Goal: Information Seeking & Learning: Check status

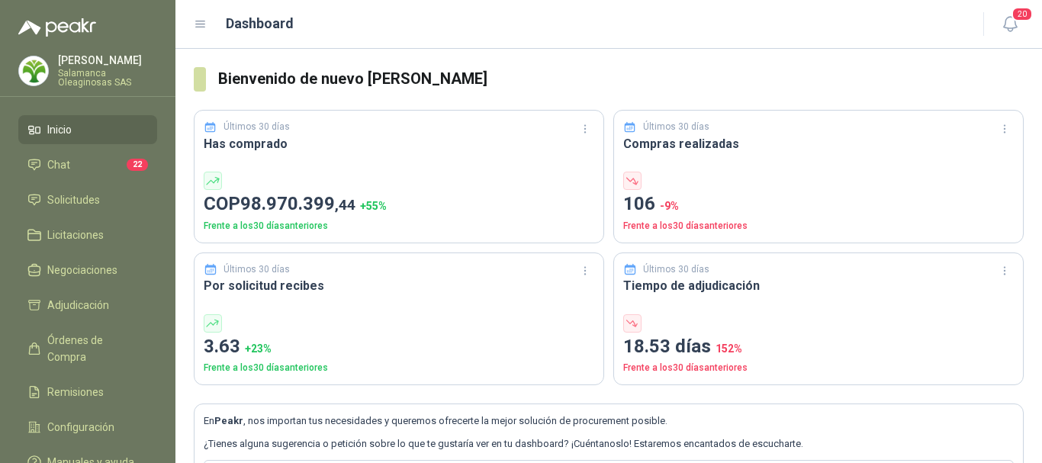
click at [97, 64] on p "[PERSON_NAME]" at bounding box center [107, 60] width 99 height 11
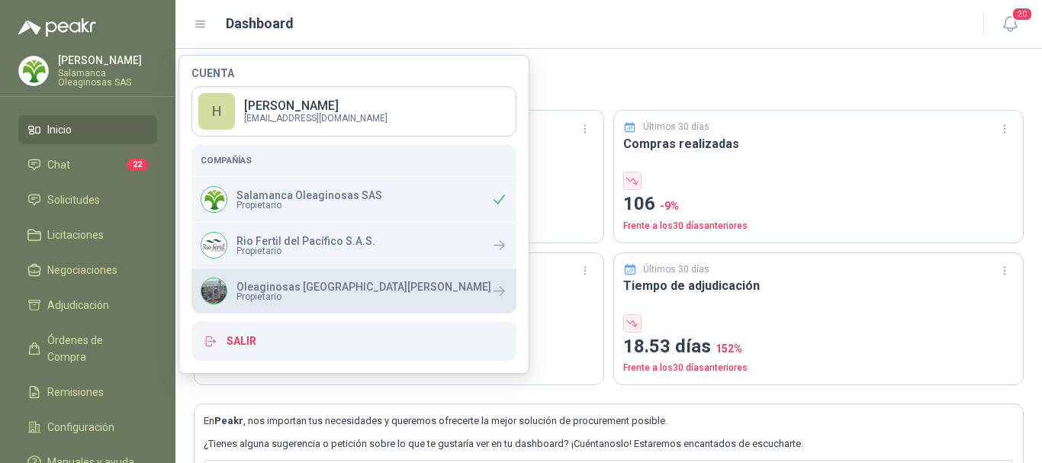
click at [264, 288] on p "Oleaginosas [GEOGRAPHIC_DATA][PERSON_NAME]" at bounding box center [364, 287] width 255 height 11
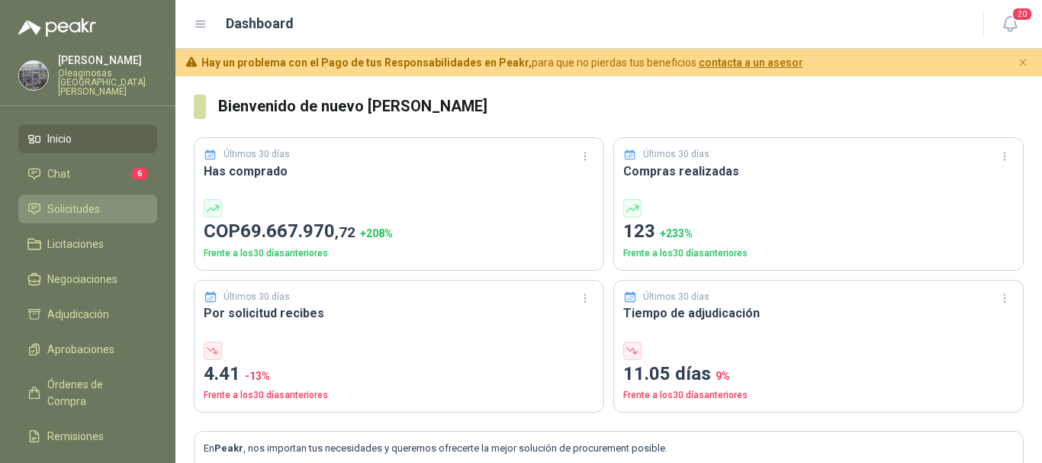
click at [98, 201] on span "Solicitudes" at bounding box center [73, 209] width 53 height 17
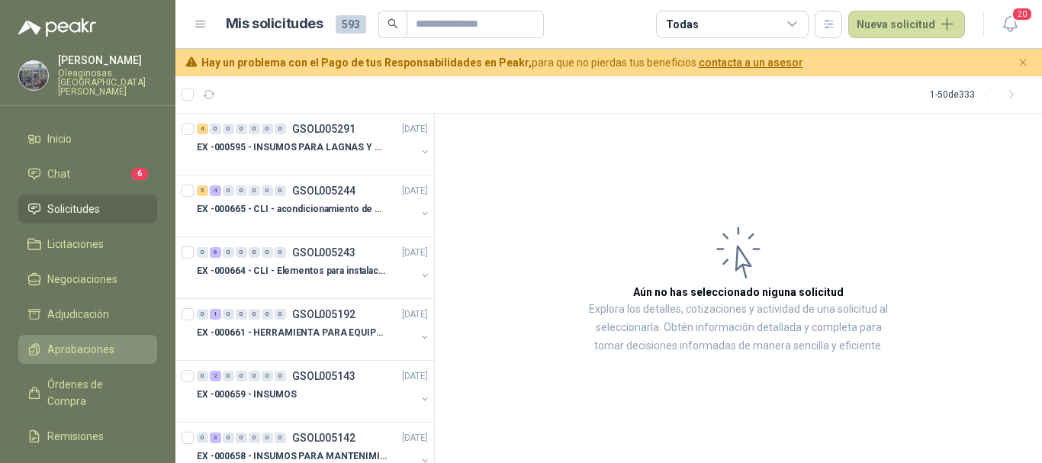
click at [88, 341] on span "Aprobaciones" at bounding box center [80, 349] width 67 height 17
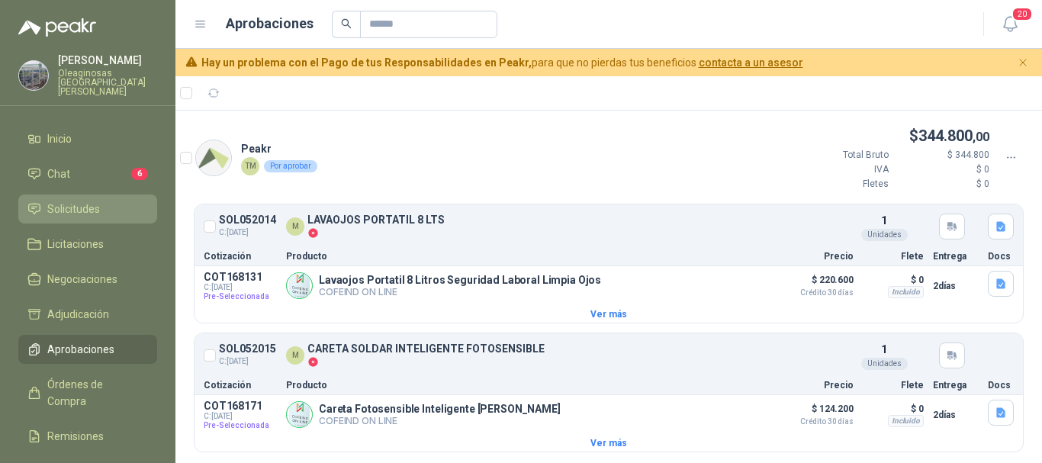
click at [90, 201] on span "Solicitudes" at bounding box center [73, 209] width 53 height 17
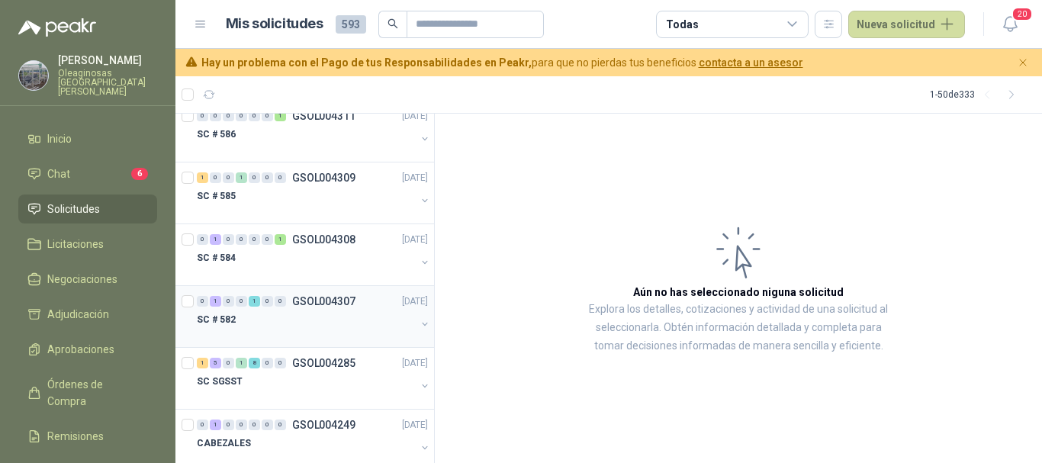
scroll to position [2761, 0]
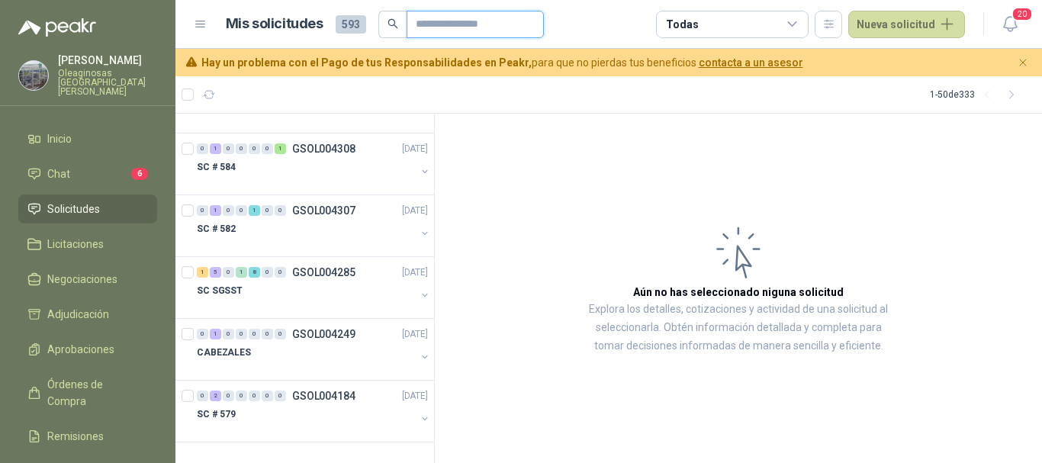
click at [507, 24] on input "text" at bounding box center [469, 24] width 107 height 26
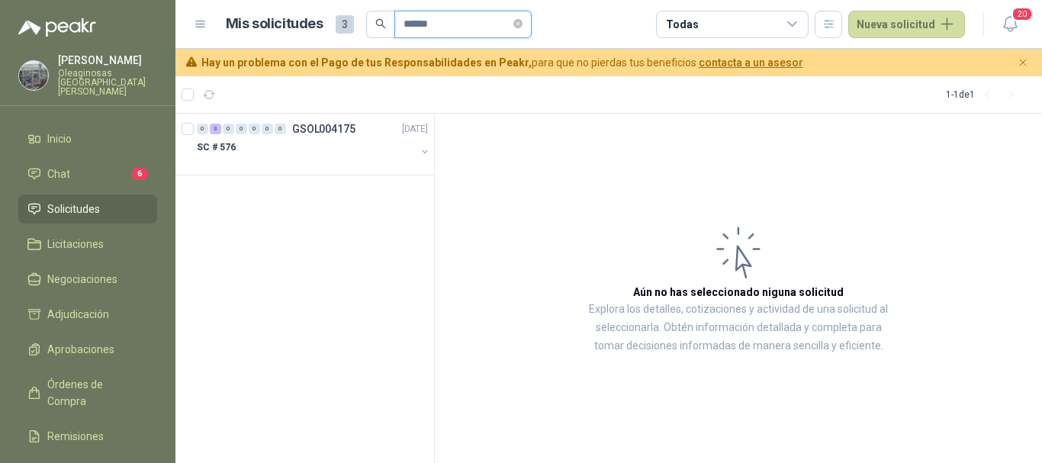
type input "******"
click at [241, 143] on div "SC # 576" at bounding box center [306, 147] width 219 height 18
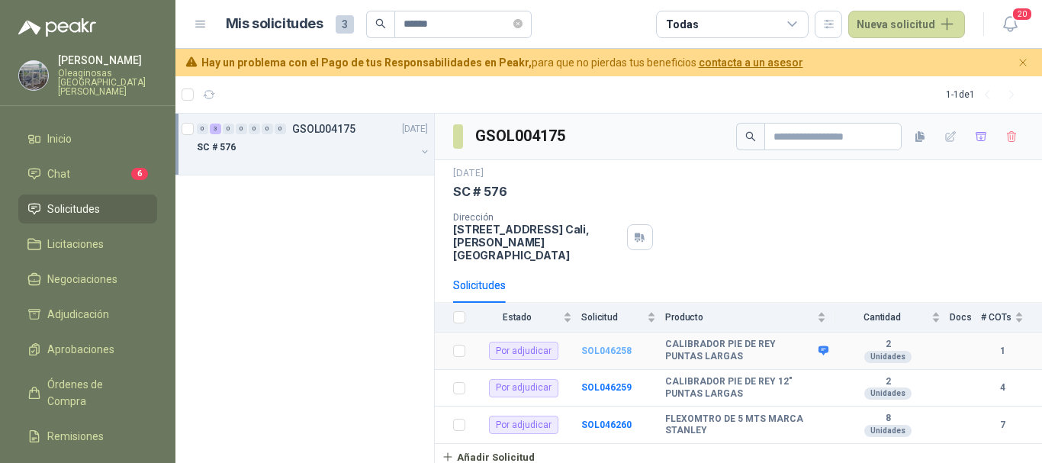
click at [619, 346] on b "SOL046258" at bounding box center [606, 351] width 50 height 11
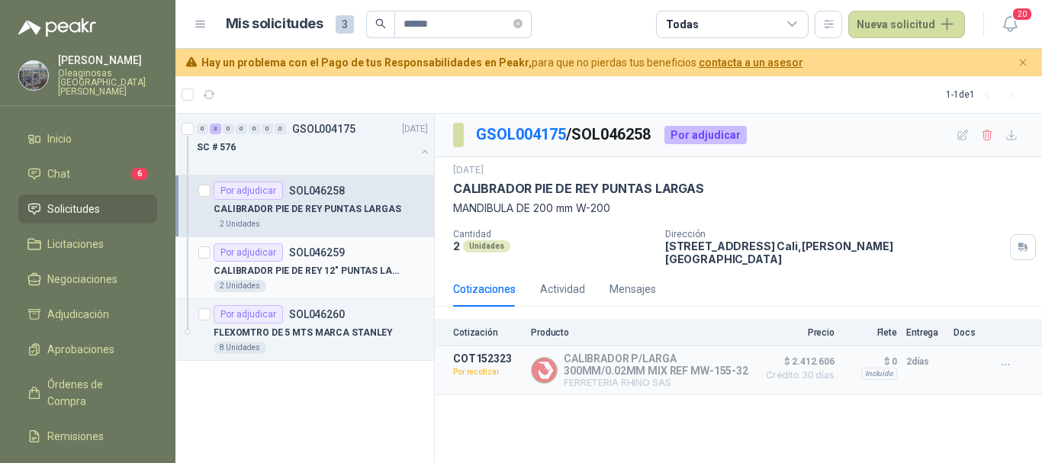
click at [346, 275] on p "CALIBRADOR PIE DE REY 12" PUNTAS LARGAS" at bounding box center [309, 271] width 190 height 14
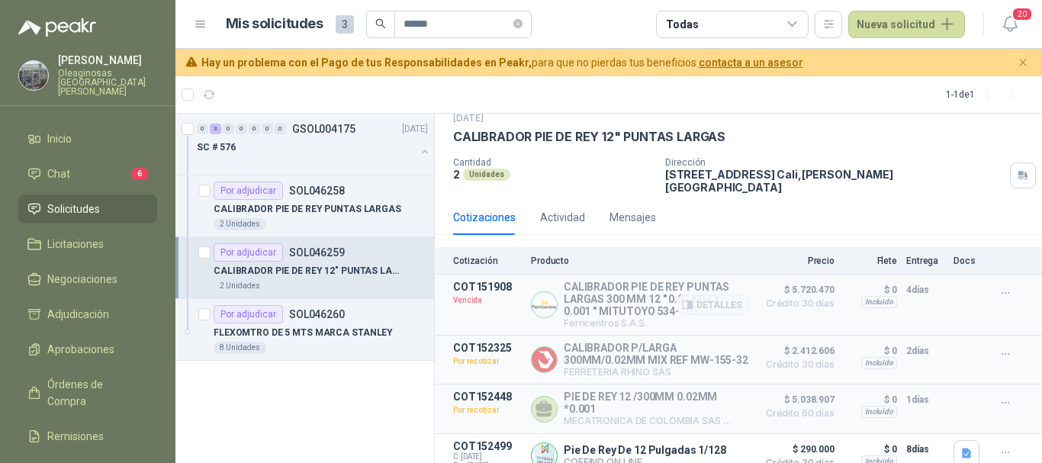
scroll to position [74, 0]
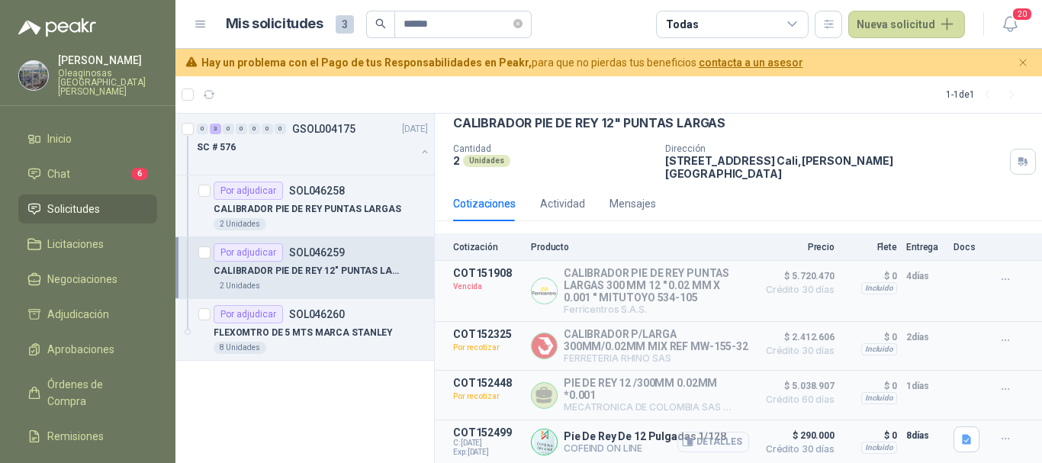
click at [715, 440] on button "Detalles" at bounding box center [713, 442] width 72 height 21
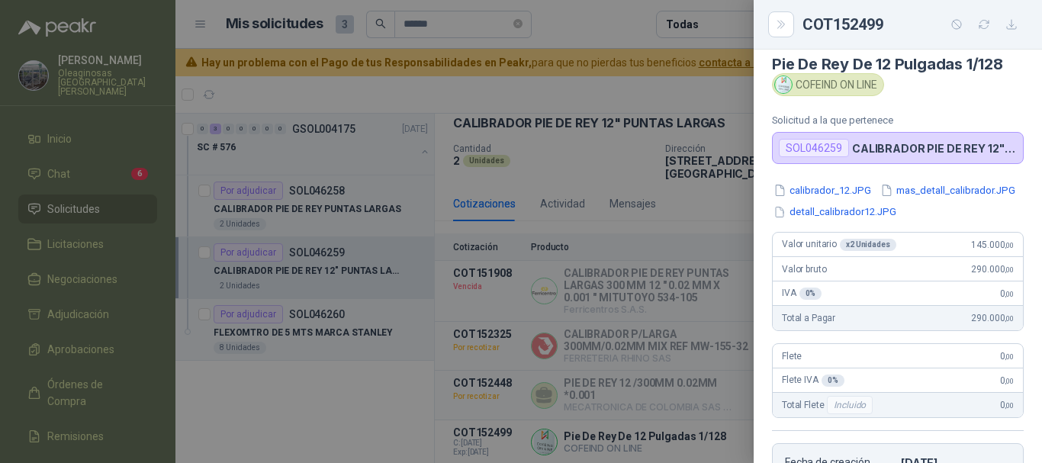
scroll to position [0, 0]
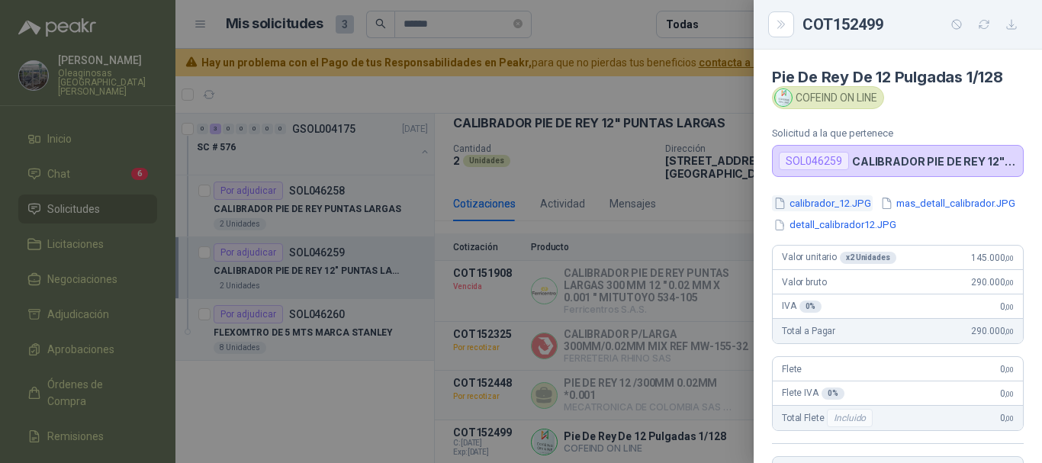
click at [857, 206] on button "calibrador_12.JPG" at bounding box center [822, 203] width 101 height 16
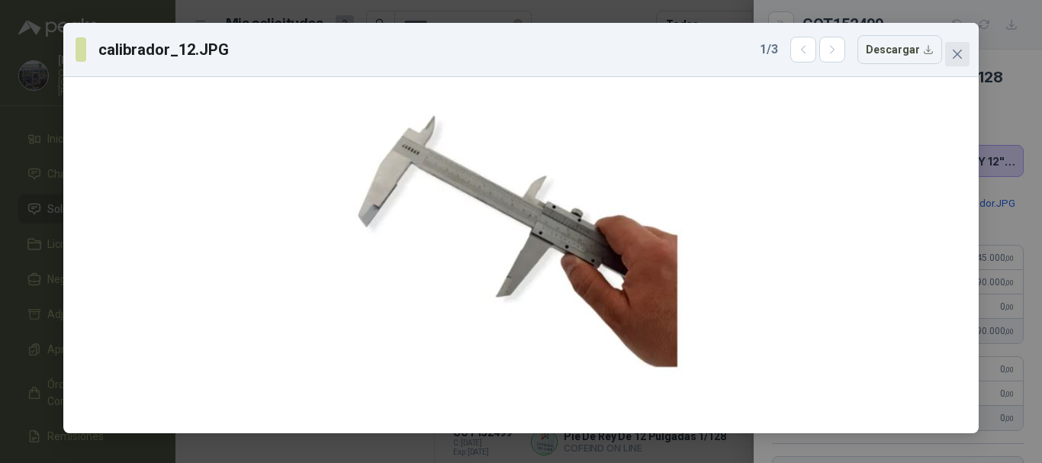
click at [955, 55] on icon "close" at bounding box center [957, 54] width 12 height 12
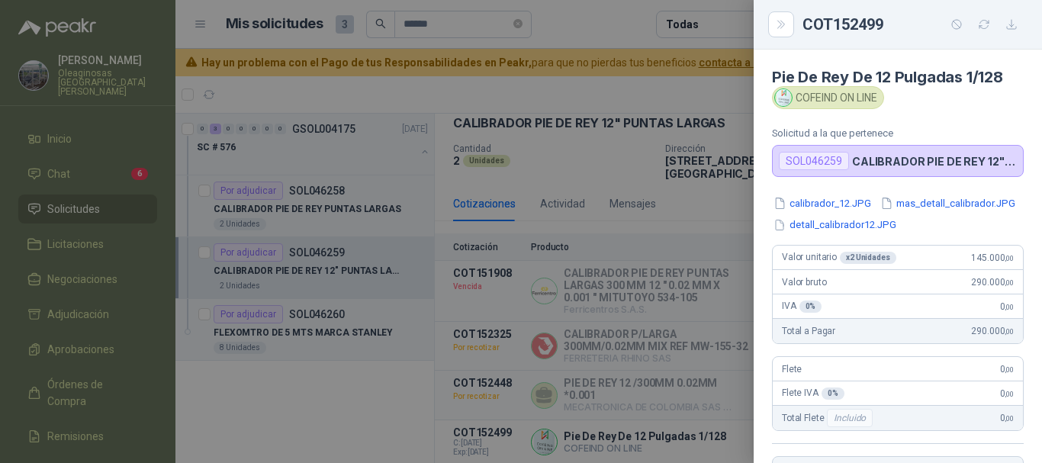
click at [606, 27] on div at bounding box center [521, 231] width 1042 height 463
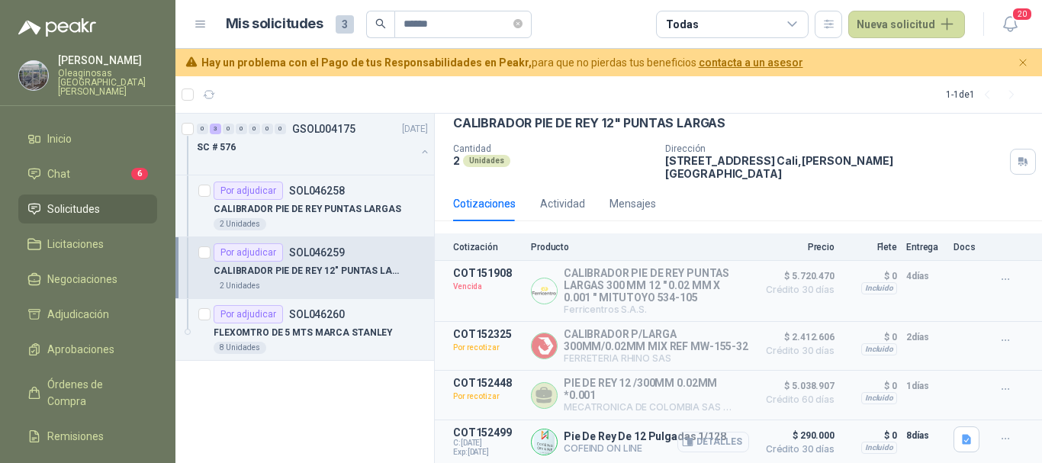
click at [715, 443] on button "Detalles" at bounding box center [713, 442] width 72 height 21
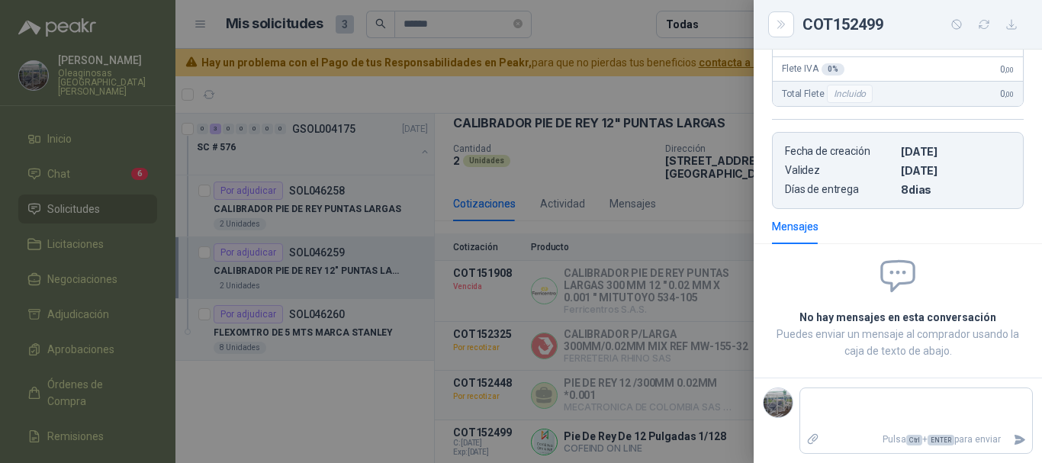
click at [604, 34] on div at bounding box center [521, 231] width 1042 height 463
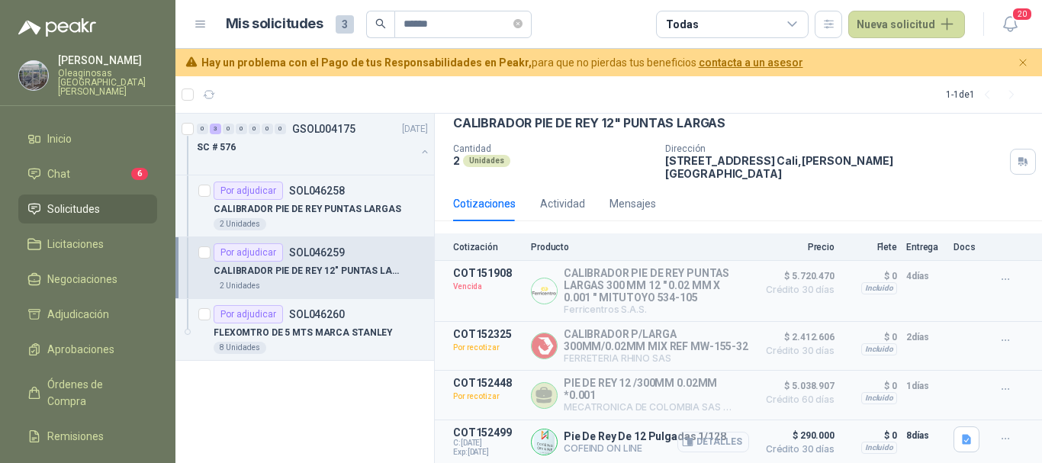
click at [718, 444] on button "Detalles" at bounding box center [713, 442] width 72 height 21
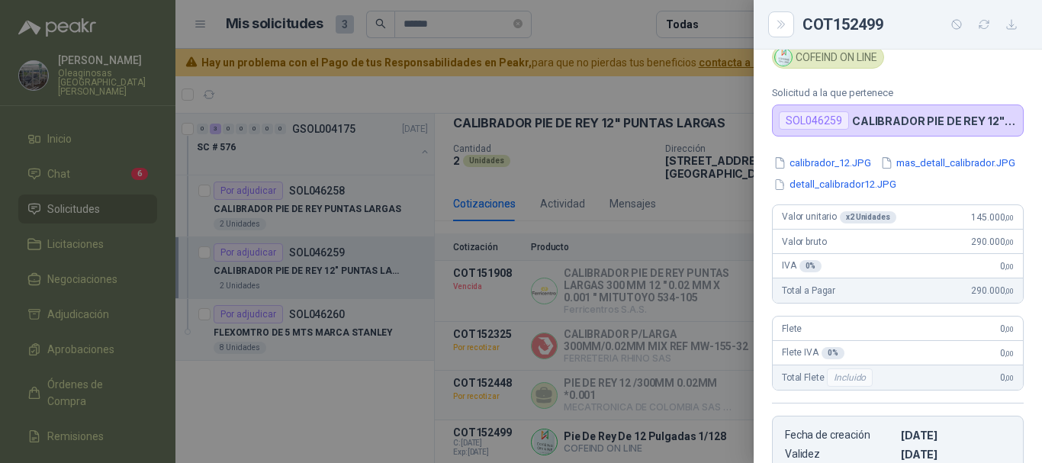
scroll to position [117, 0]
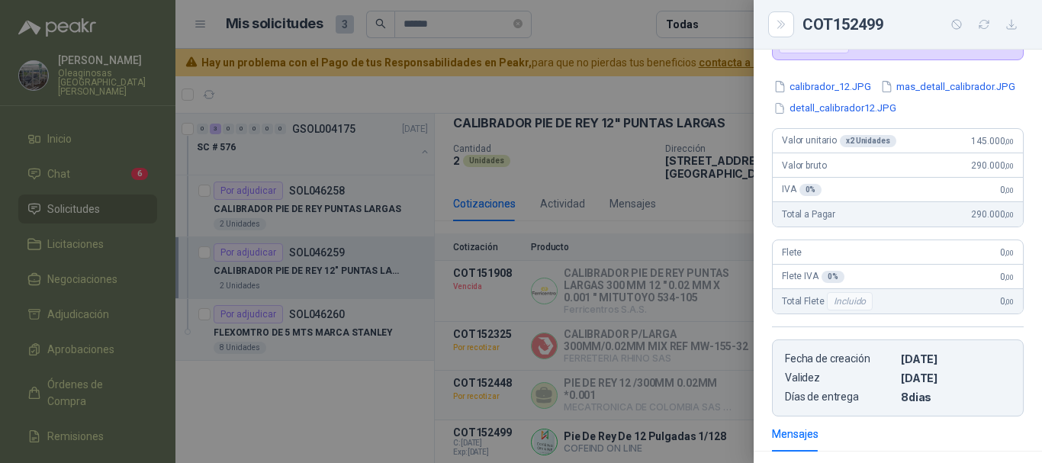
click at [484, 87] on div at bounding box center [521, 231] width 1042 height 463
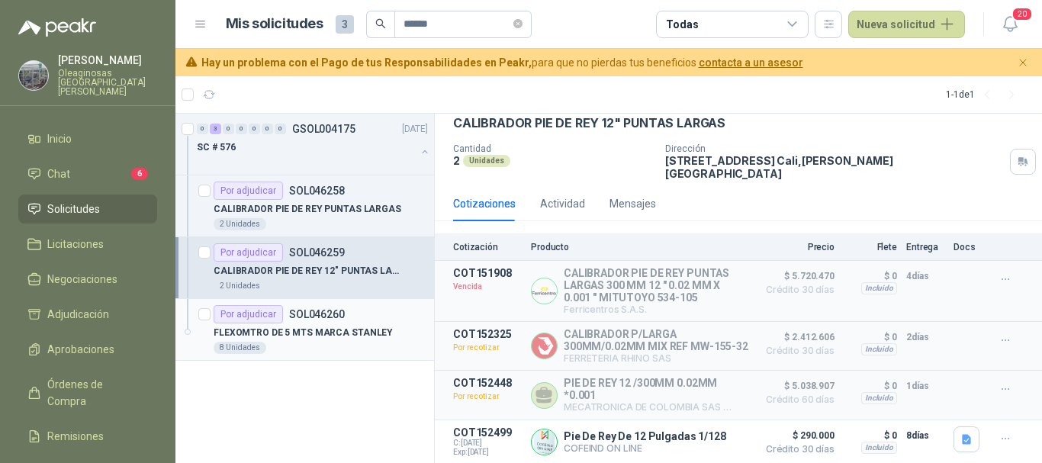
click at [281, 333] on p "FLEXOMTRO DE 5 MTS MARCA STANLEY" at bounding box center [303, 333] width 179 height 14
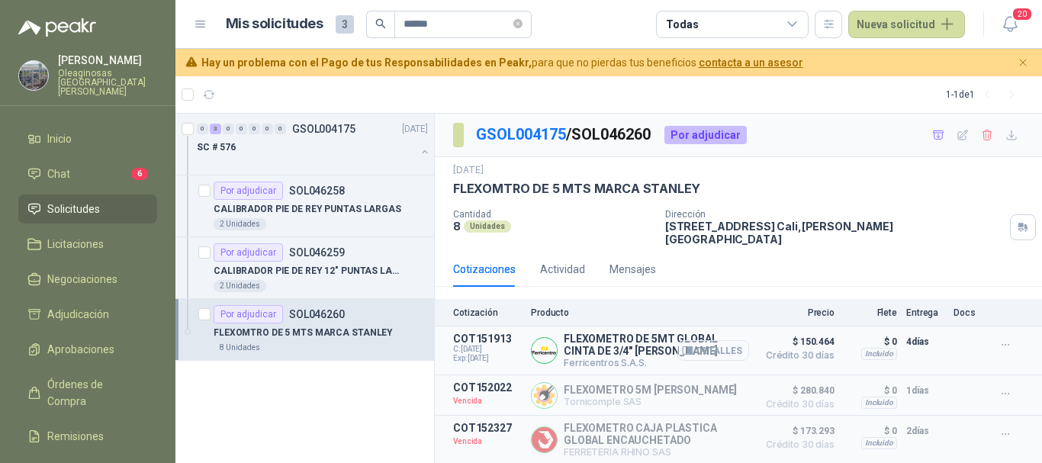
click at [726, 342] on button "Detalles" at bounding box center [713, 350] width 72 height 21
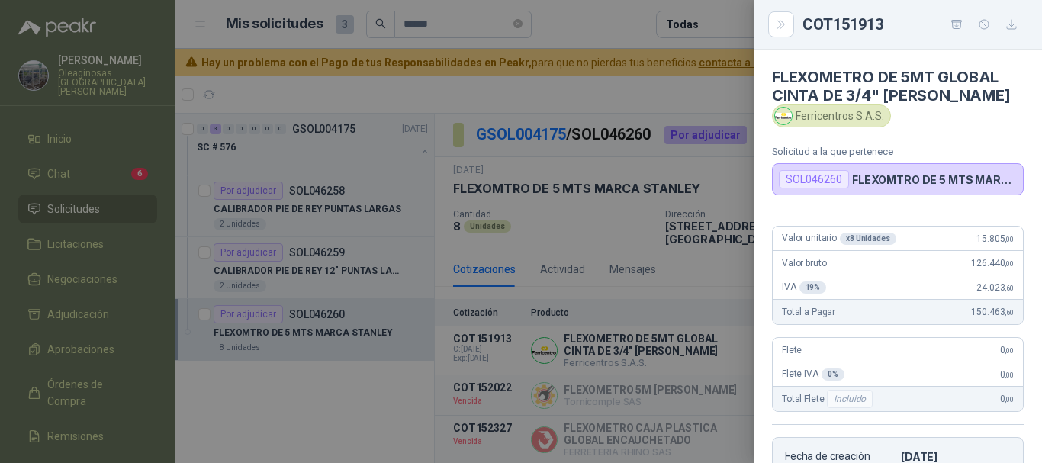
click at [619, 19] on div at bounding box center [521, 231] width 1042 height 463
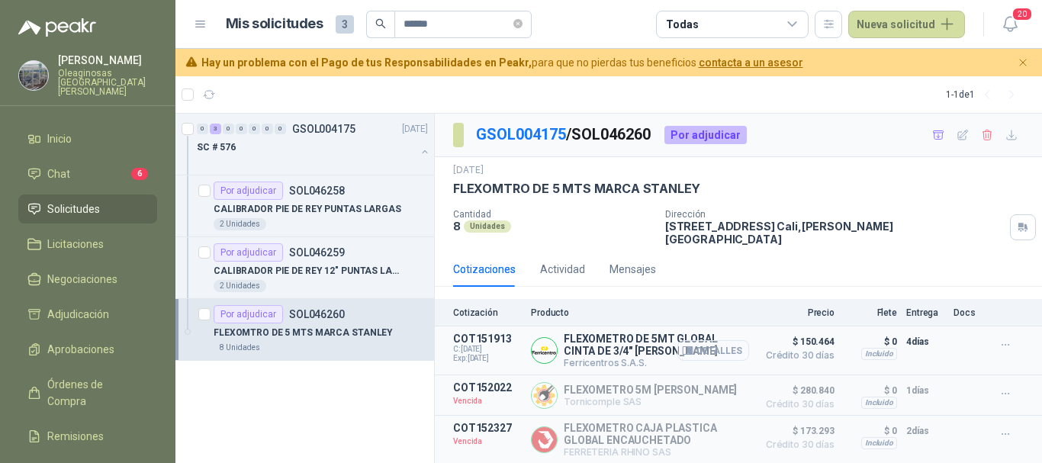
click at [718, 340] on button "Detalles" at bounding box center [713, 350] width 72 height 21
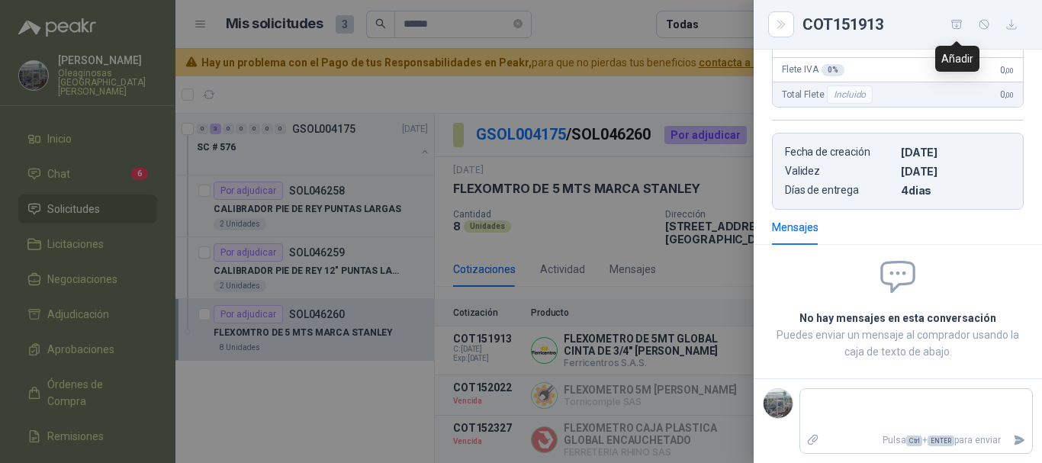
click at [955, 24] on icon "button" at bounding box center [957, 24] width 13 height 13
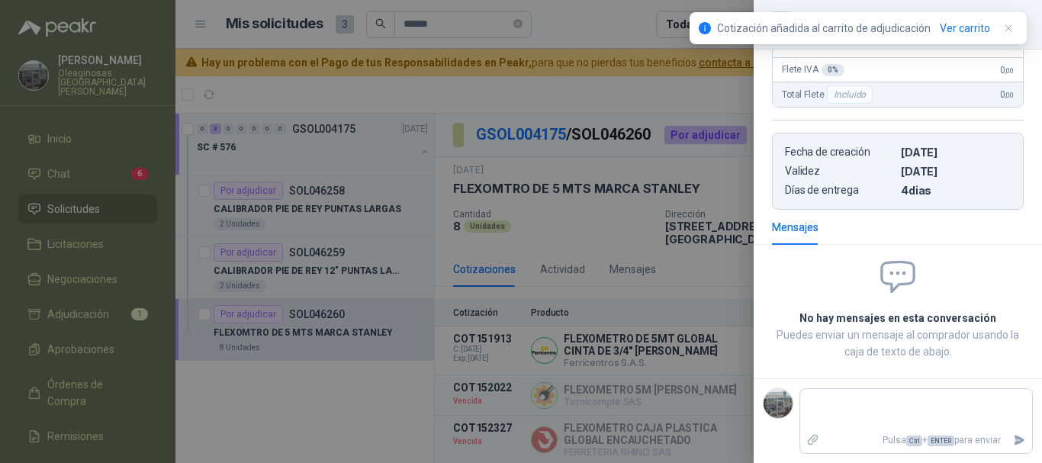
click at [594, 14] on div at bounding box center [521, 231] width 1042 height 463
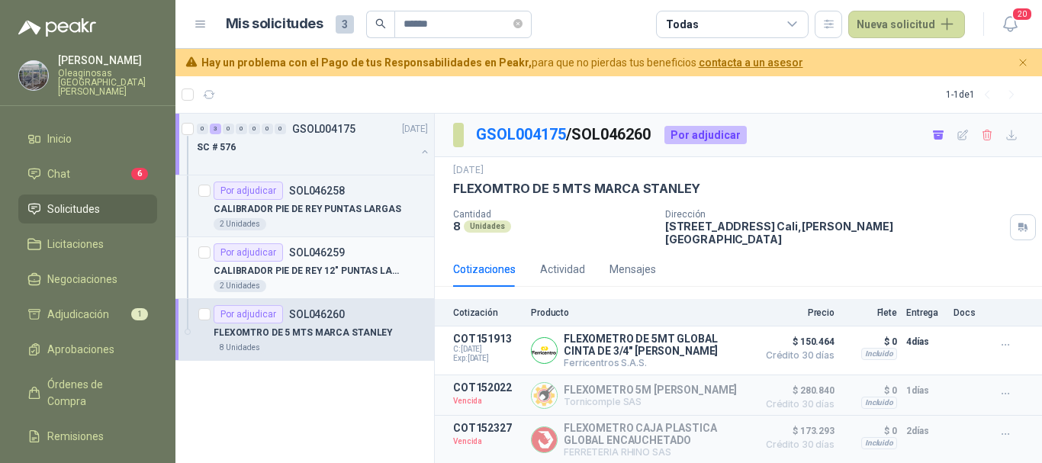
click at [354, 259] on div "Por adjudicar SOL046259" at bounding box center [321, 252] width 214 height 18
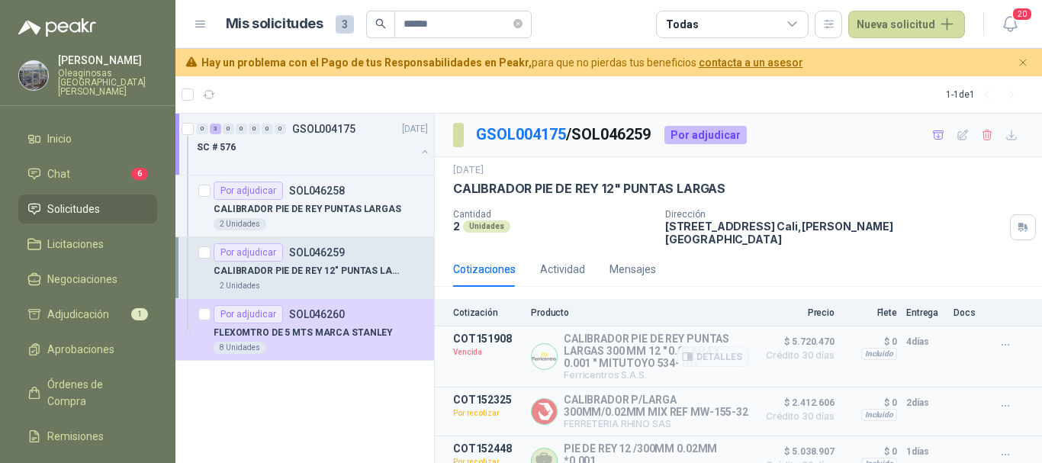
scroll to position [74, 0]
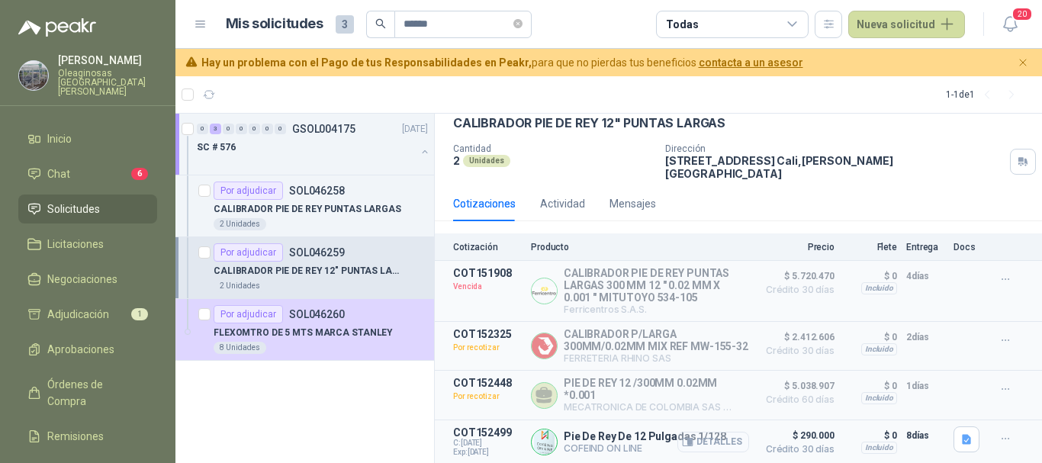
click at [716, 442] on button "Detalles" at bounding box center [713, 442] width 72 height 21
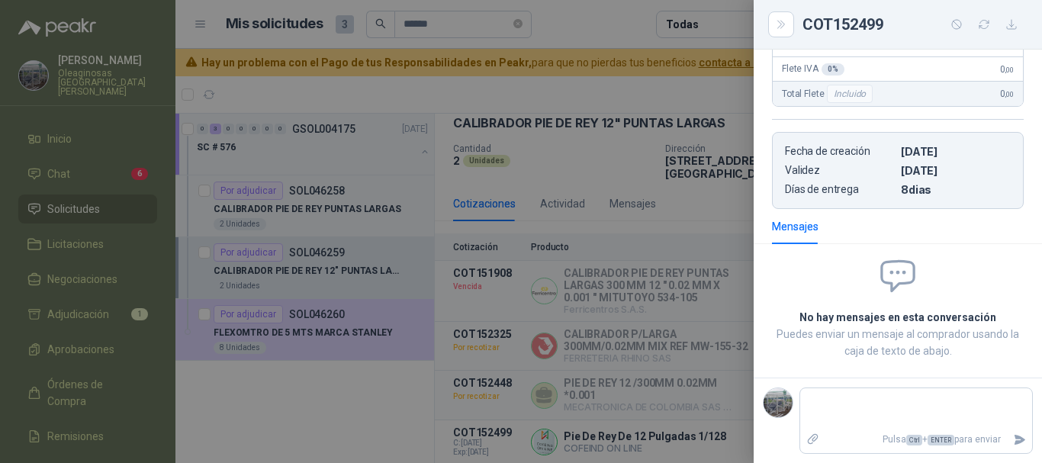
scroll to position [346, 0]
click at [598, 24] on div at bounding box center [521, 231] width 1042 height 463
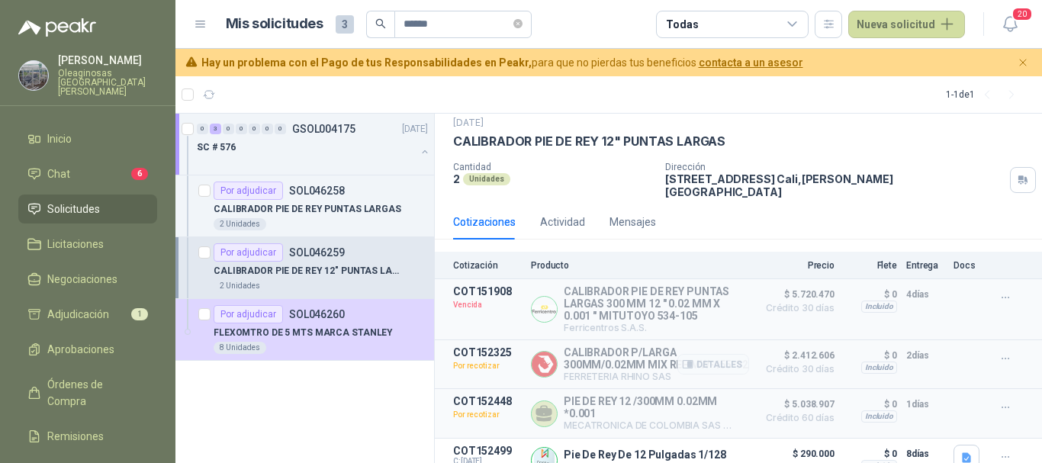
scroll to position [74, 0]
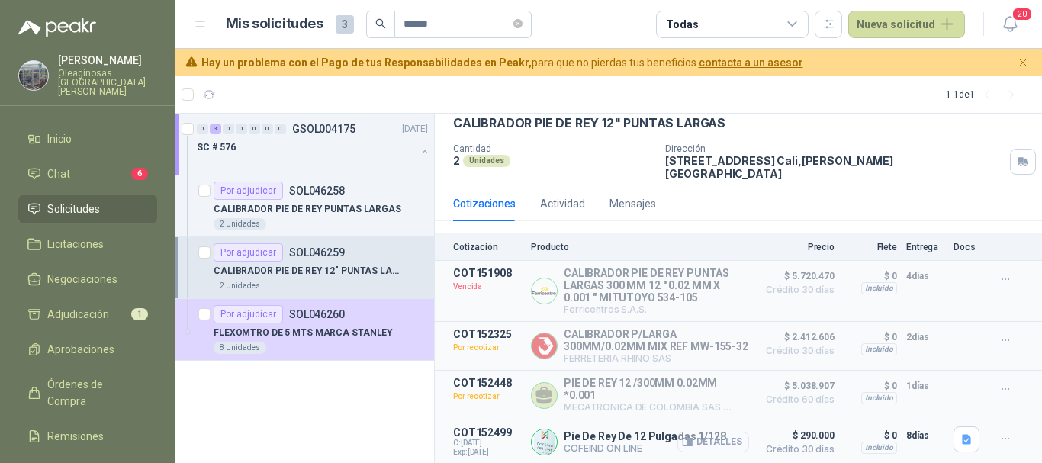
click at [703, 444] on button "Detalles" at bounding box center [713, 442] width 72 height 21
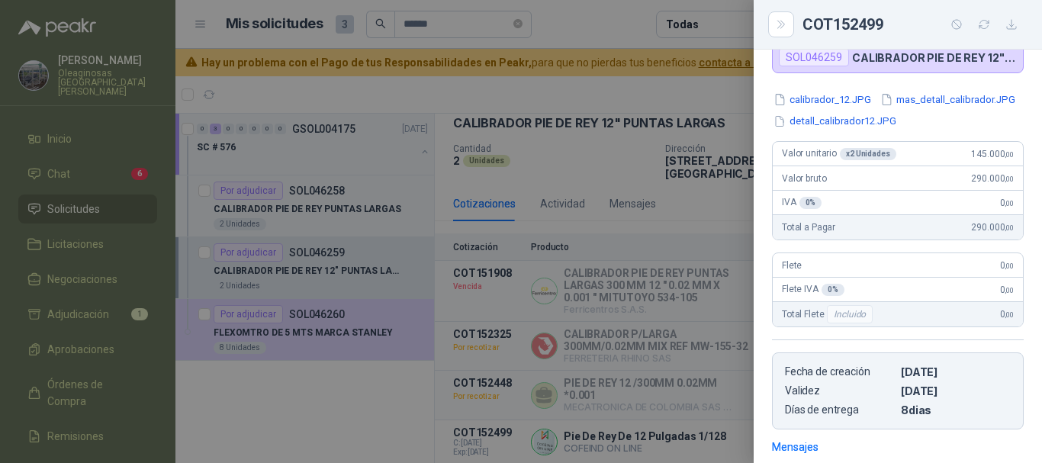
scroll to position [0, 0]
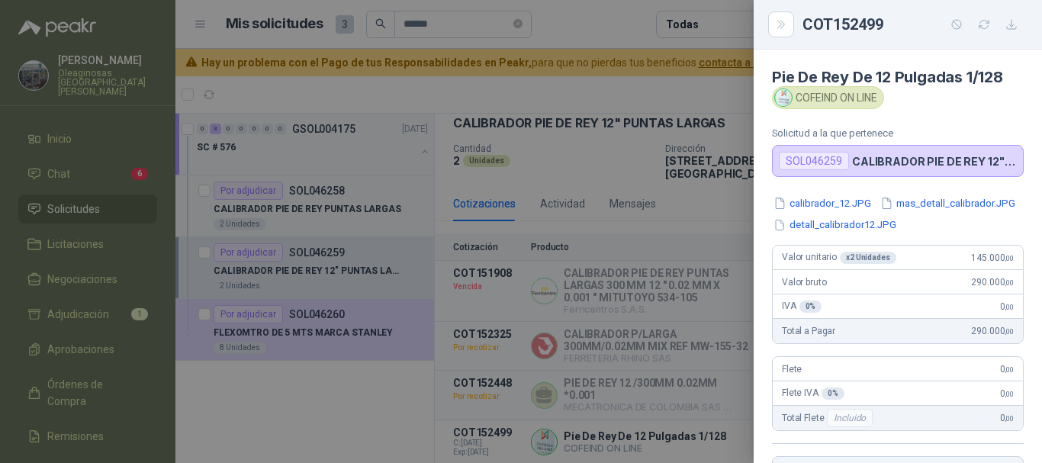
click at [597, 21] on div at bounding box center [521, 231] width 1042 height 463
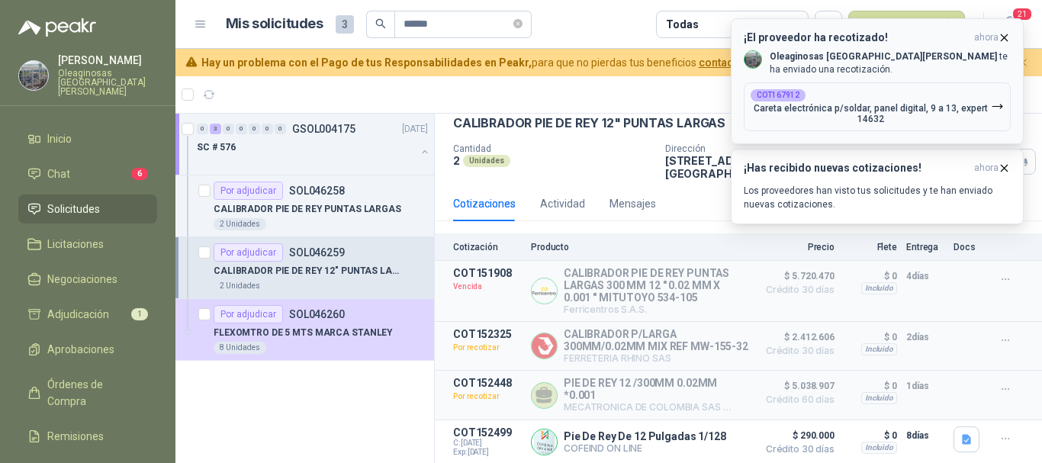
click at [1007, 40] on icon "button" at bounding box center [1005, 37] width 6 height 6
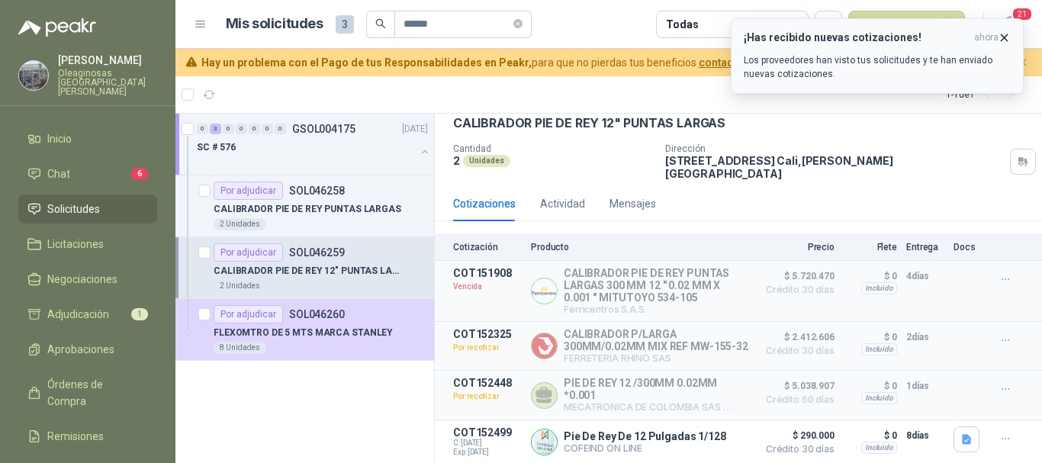
click at [1008, 36] on icon "button" at bounding box center [1004, 37] width 13 height 13
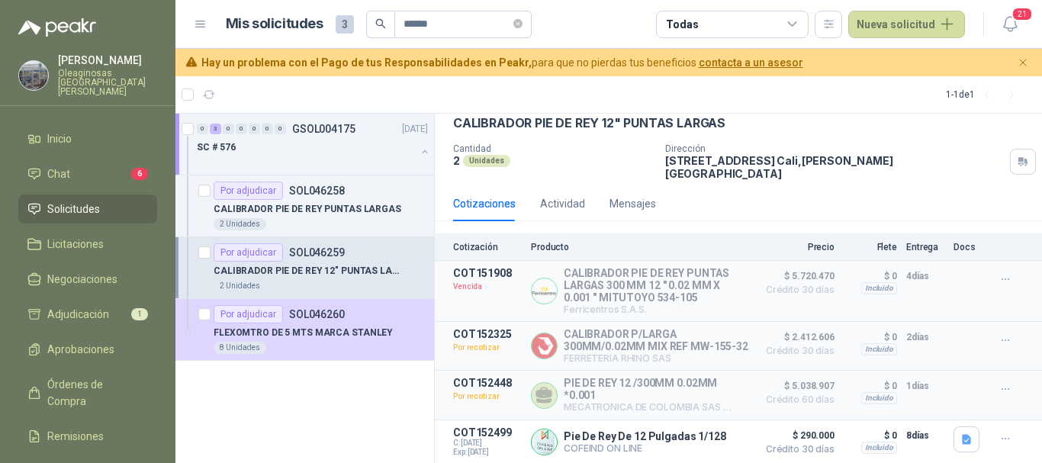
click at [68, 64] on p "[PERSON_NAME]" at bounding box center [107, 60] width 99 height 11
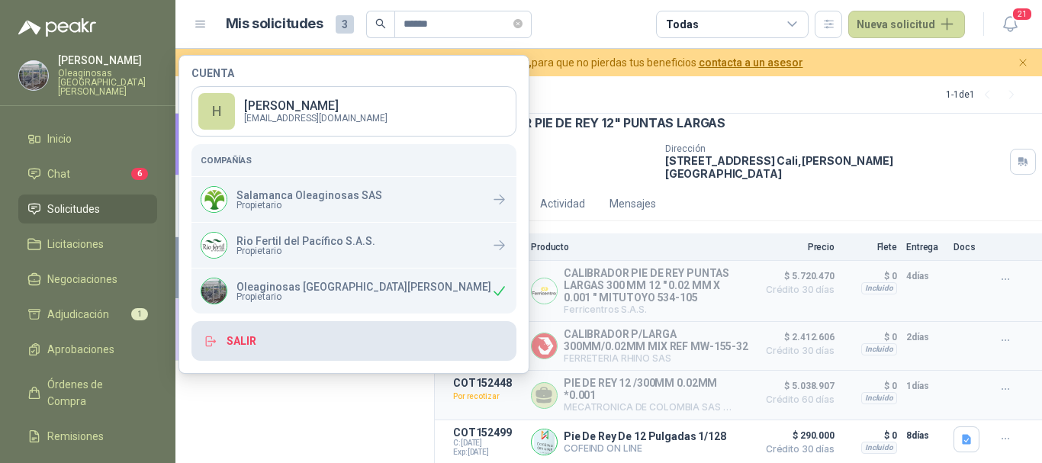
click at [253, 341] on button "Salir" at bounding box center [353, 341] width 325 height 40
